Goal: Communication & Community: Answer question/provide support

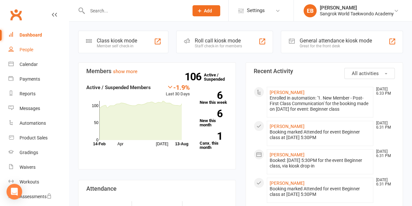
click at [30, 51] on div "People" at bounding box center [27, 49] width 14 height 5
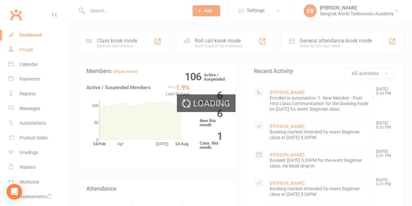
select select "100"
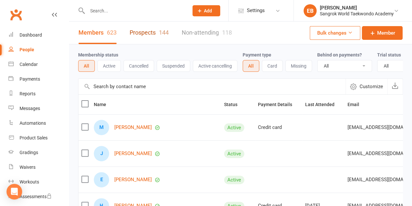
click at [136, 35] on link "Prospects 144" at bounding box center [149, 33] width 39 height 22
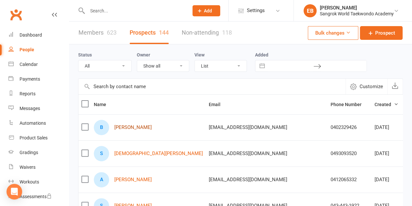
click at [123, 126] on link "[PERSON_NAME]" at bounding box center [132, 128] width 37 height 6
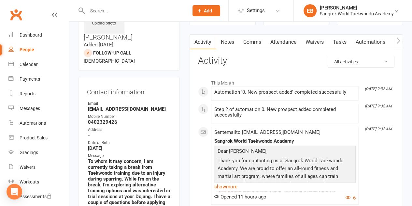
scroll to position [42, 0]
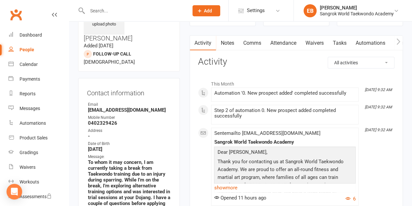
click at [256, 44] on link "Comms" at bounding box center [252, 43] width 27 height 15
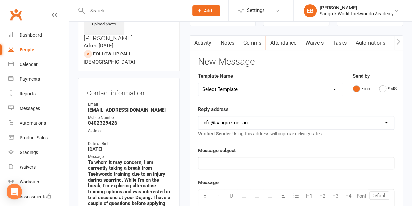
click at [223, 166] on p "﻿" at bounding box center [296, 163] width 188 height 8
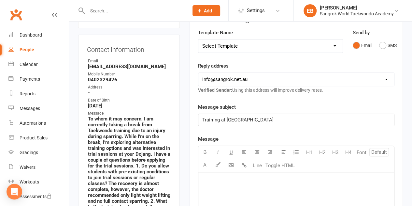
scroll to position [94, 0]
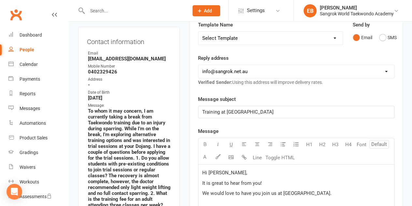
click at [265, 179] on p "It is great to hear from you!" at bounding box center [296, 183] width 188 height 8
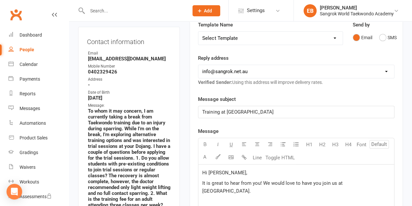
click at [383, 181] on p "It is great to hear from you! We would love to have you join us at [GEOGRAPHIC_…" at bounding box center [296, 187] width 188 height 16
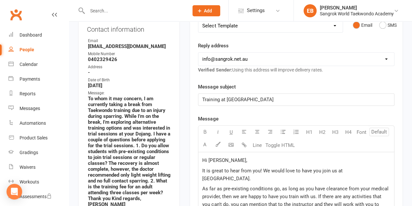
scroll to position [216, 0]
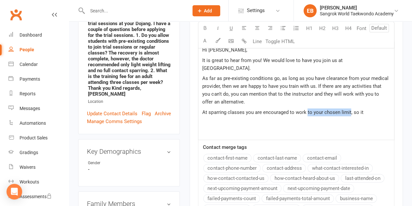
drag, startPoint x: 348, startPoint y: 105, endPoint x: 306, endPoint y: 103, distance: 41.8
click at [306, 109] on span "At sparring classes you are encouraged to work to your chosen limit, so it" at bounding box center [282, 112] width 161 height 6
drag, startPoint x: 366, startPoint y: 105, endPoint x: 202, endPoint y: 103, distance: 164.7
click at [202, 103] on div "Hi [PERSON_NAME], It is great to hear from you! We would love to have you join …" at bounding box center [297, 91] width 196 height 98
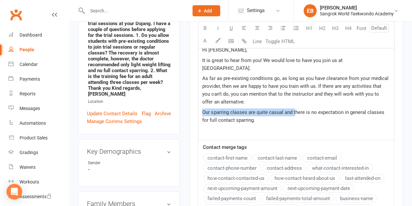
drag, startPoint x: 295, startPoint y: 103, endPoint x: 201, endPoint y: 99, distance: 93.3
click at [201, 99] on div "Hi [PERSON_NAME], It is great to hear from you! We would love to have you join …" at bounding box center [297, 91] width 196 height 98
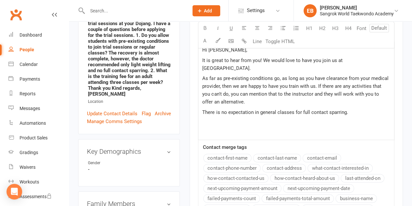
click at [347, 108] on p "There is no expectation in general classes for full contact sparring." at bounding box center [296, 112] width 188 height 8
click at [354, 109] on span "There is no expectation in general classes for full contact sparring and for th…" at bounding box center [293, 116] width 183 height 14
click at [258, 111] on p "There is no expectation in general classes for full contact sparring and, for t…" at bounding box center [296, 116] width 188 height 16
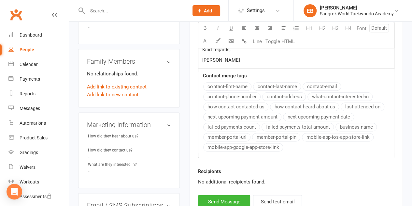
scroll to position [374, 0]
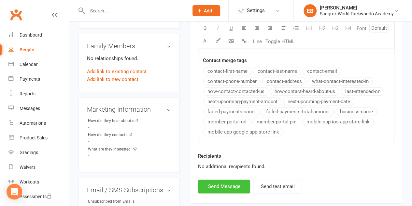
click at [228, 179] on button "Send Message" at bounding box center [224, 186] width 52 height 14
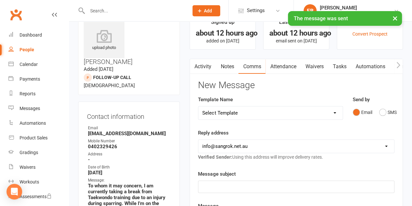
scroll to position [0, 0]
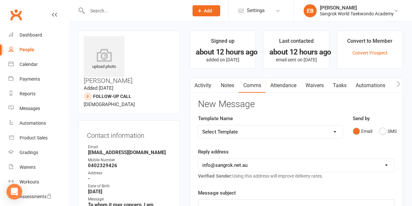
click at [203, 84] on link "Activity" at bounding box center [203, 85] width 26 height 15
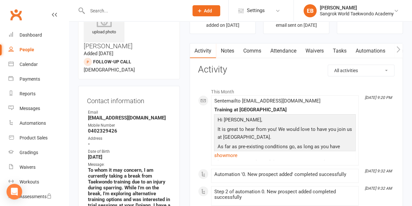
scroll to position [33, 0]
